Goal: Task Accomplishment & Management: Complete application form

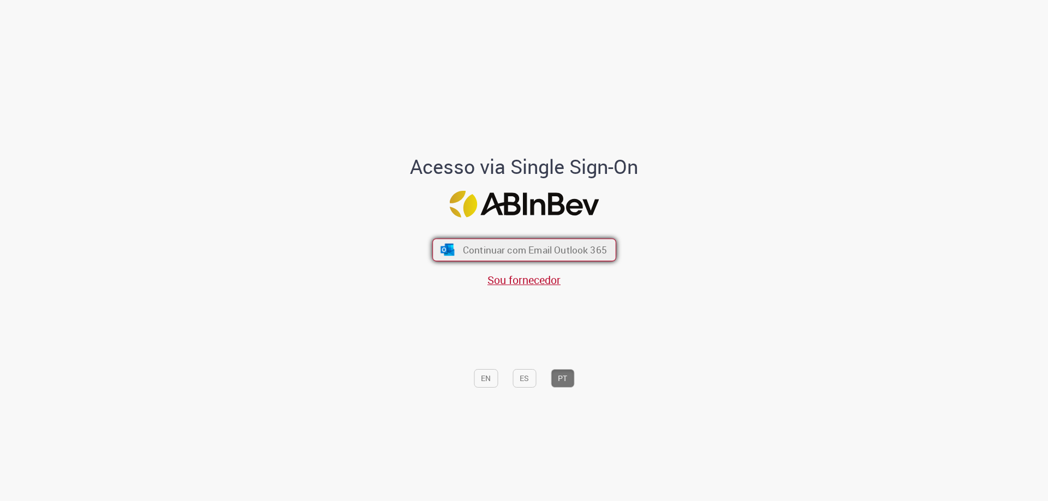
click at [546, 252] on span "Continuar com Email Outlook 365" at bounding box center [534, 250] width 144 height 13
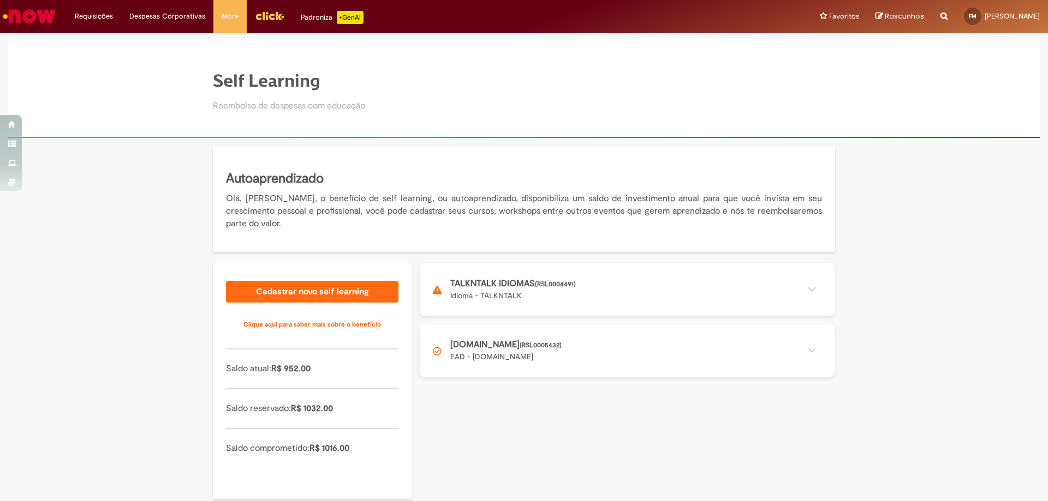
click at [550, 296] on button at bounding box center [627, 290] width 415 height 52
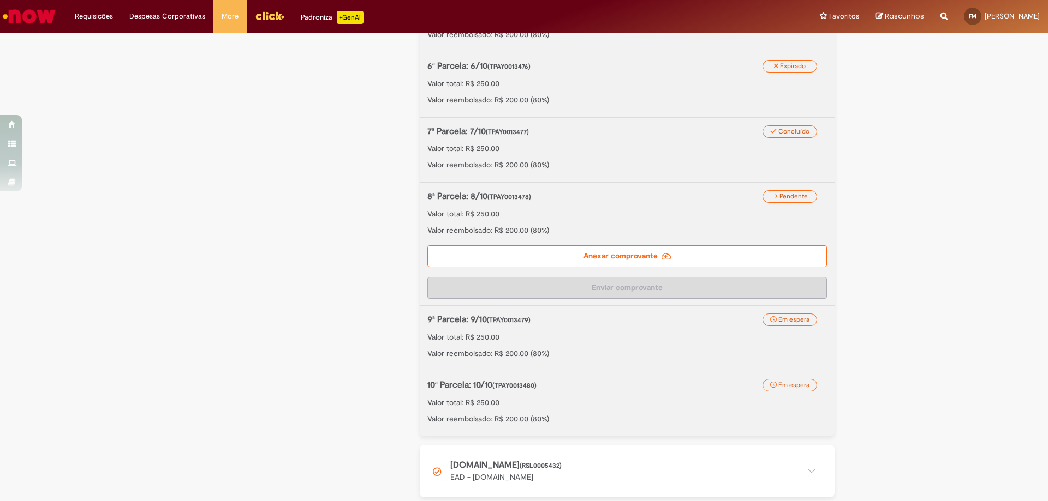
scroll to position [596, 0]
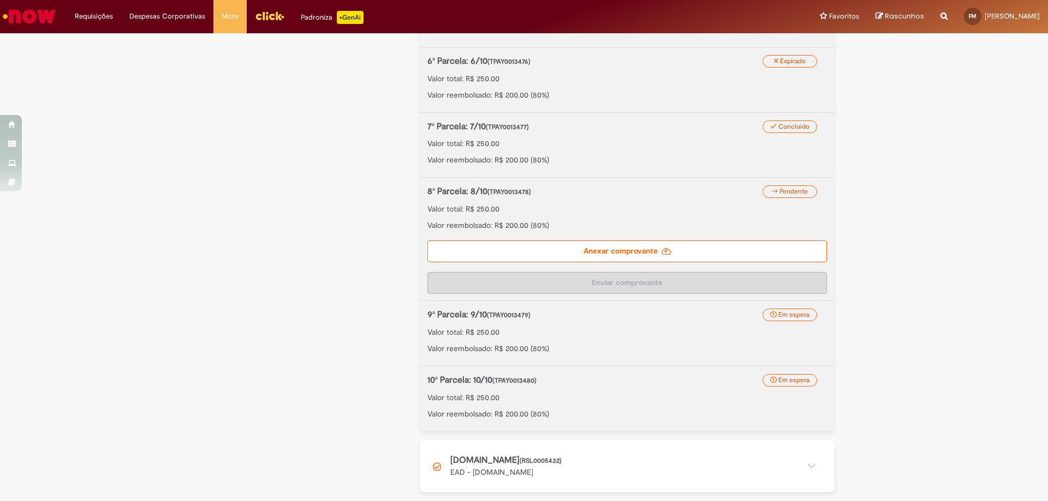
click at [620, 247] on label "Anexar comprovante" at bounding box center [626, 252] width 399 height 22
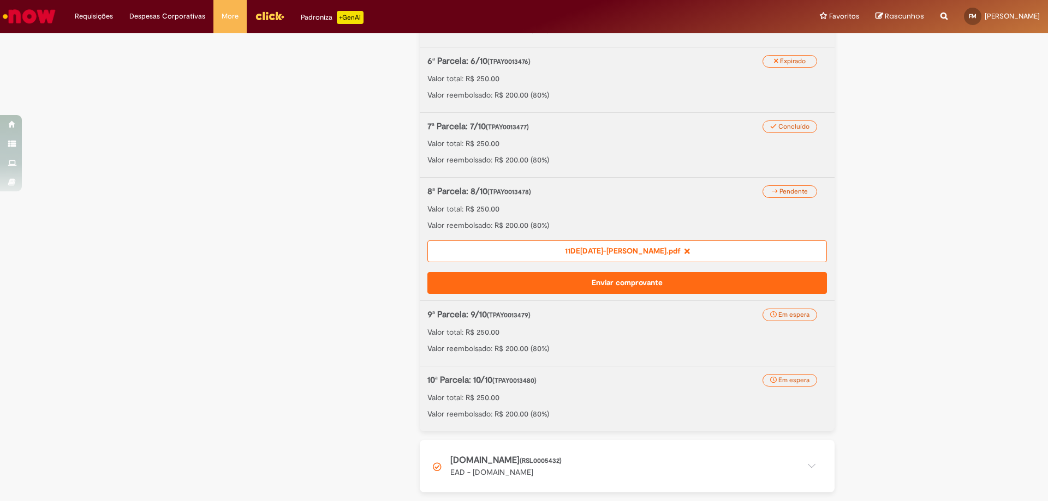
click at [657, 284] on button "Enviar comprovante" at bounding box center [626, 283] width 399 height 22
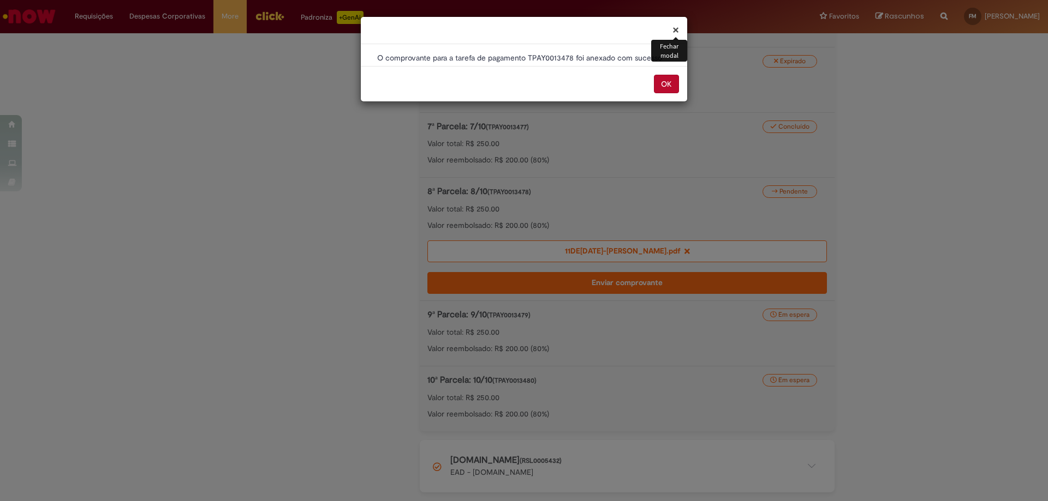
click at [664, 82] on button "OK" at bounding box center [666, 84] width 25 height 19
